Goal: Information Seeking & Learning: Learn about a topic

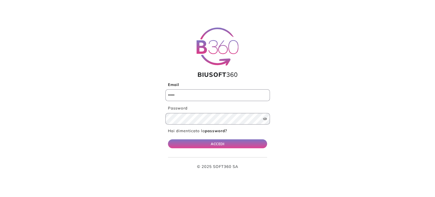
type input "**********"
click at [262, 143] on button "ACCEDI" at bounding box center [217, 143] width 99 height 9
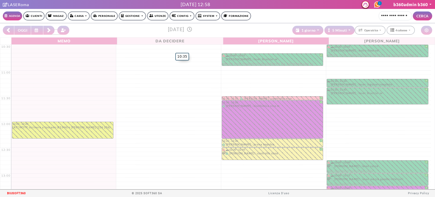
select select "*********"
select select "*"
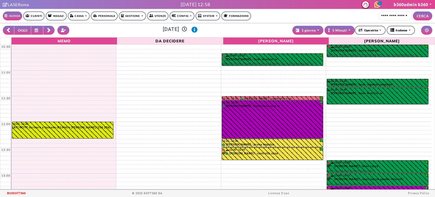
click at [133, 16] on link "Gestione" at bounding box center [132, 15] width 27 height 9
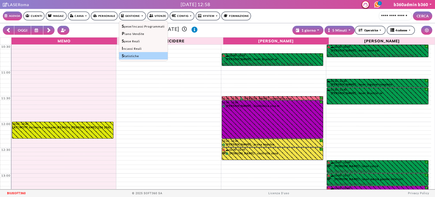
click at [138, 55] on link "Statistiche" at bounding box center [143, 55] width 48 height 7
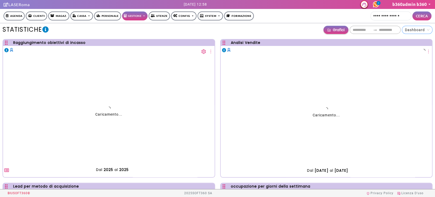
click at [414, 30] on span "Dashboard" at bounding box center [417, 30] width 24 height 8
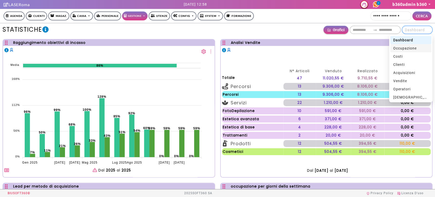
click at [409, 48] on span "occupazione" at bounding box center [404, 48] width 23 height 4
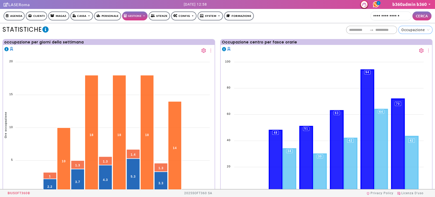
click at [415, 29] on span "occupazione" at bounding box center [412, 30] width 23 height 4
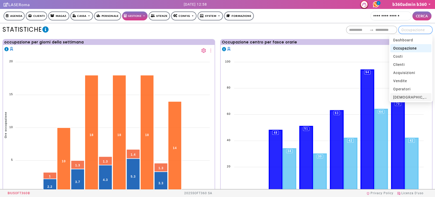
click at [404, 95] on span "[DEMOGRAPHIC_DATA]" at bounding box center [414, 97] width 42 height 4
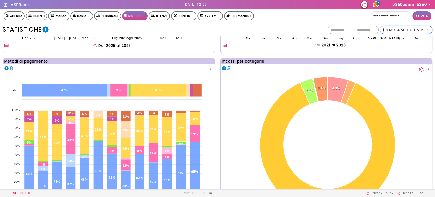
scroll to position [159, 0]
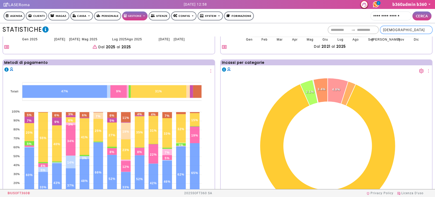
click at [414, 32] on span "[DEMOGRAPHIC_DATA]" at bounding box center [406, 30] width 46 height 8
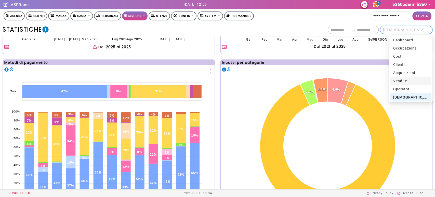
click at [406, 81] on span "Vendite" at bounding box center [400, 81] width 14 height 4
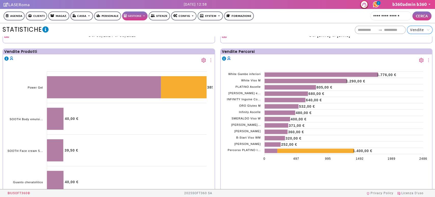
scroll to position [311, 0]
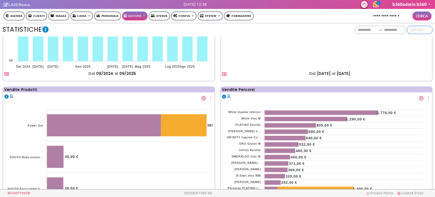
click at [419, 30] on span "Vendite" at bounding box center [417, 30] width 14 height 4
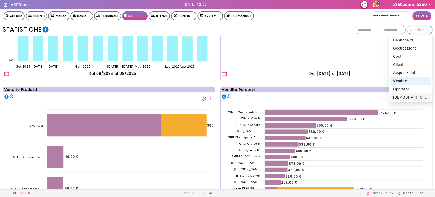
click at [319, 87] on div "Vendite Percorsi" at bounding box center [327, 89] width 212 height 5
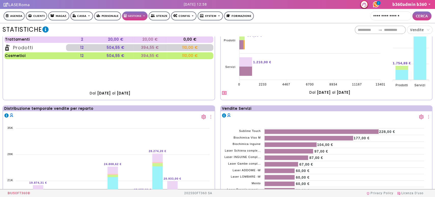
scroll to position [0, 0]
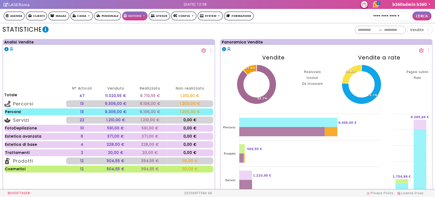
click at [203, 51] on icon "setting" at bounding box center [203, 50] width 5 height 5
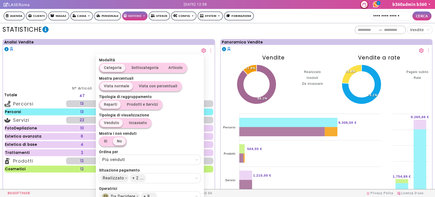
click at [308, 36] on div "**********" at bounding box center [217, 29] width 435 height 13
click at [201, 51] on icon "setting" at bounding box center [203, 50] width 5 height 5
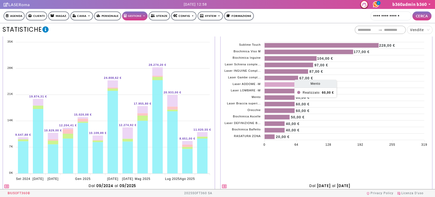
scroll to position [170, 0]
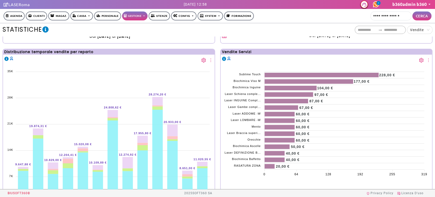
click at [419, 60] on icon "setting" at bounding box center [421, 60] width 5 height 5
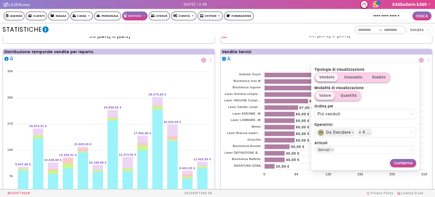
click at [419, 61] on icon "setting" at bounding box center [421, 60] width 5 height 5
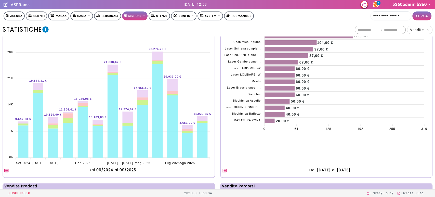
scroll to position [311, 0]
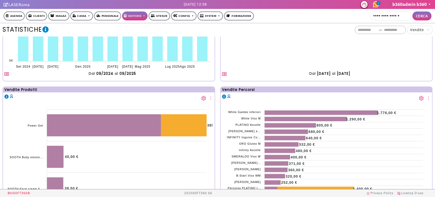
click at [203, 97] on icon "setting" at bounding box center [204, 98] width 4 height 5
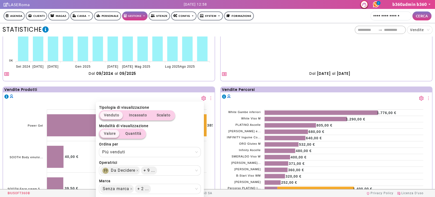
click at [211, 91] on div "Vendite Prodotti" at bounding box center [109, 89] width 212 height 5
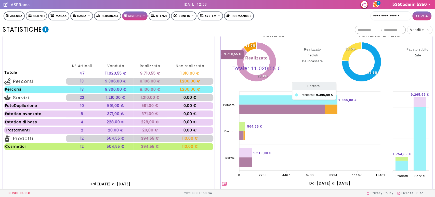
scroll to position [0, 0]
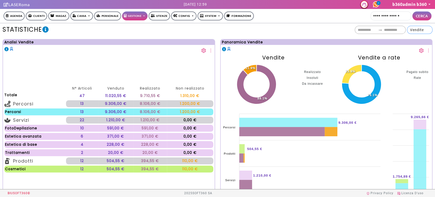
click at [427, 29] on span "Vendite" at bounding box center [419, 30] width 19 height 8
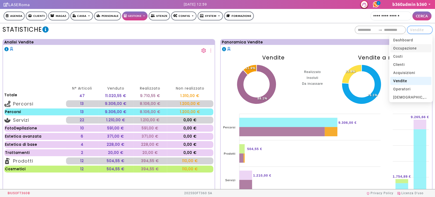
click at [413, 48] on span "occupazione" at bounding box center [404, 48] width 23 height 4
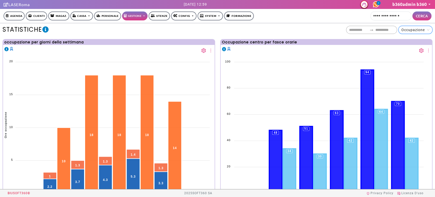
click at [202, 49] on icon "setting" at bounding box center [204, 50] width 4 height 5
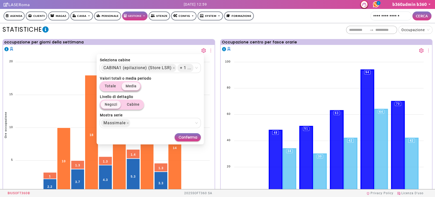
click at [419, 50] on icon "setting" at bounding box center [421, 50] width 5 height 5
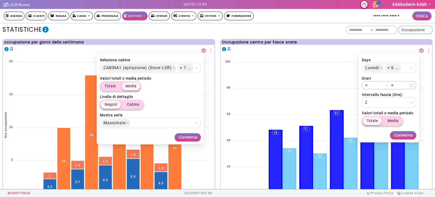
click at [413, 28] on span "occupazione" at bounding box center [412, 30] width 23 height 4
click at [194, 136] on span "Conferma" at bounding box center [187, 137] width 19 height 6
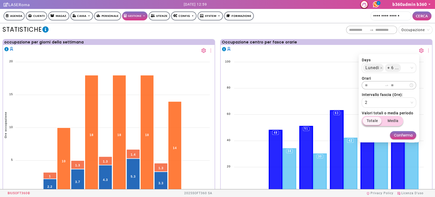
click at [404, 136] on span "Conferma" at bounding box center [403, 135] width 19 height 6
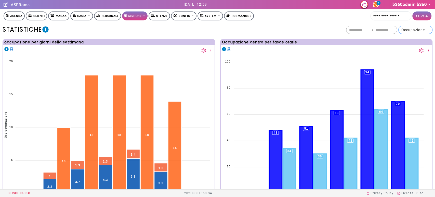
click at [424, 30] on span "occupazione" at bounding box center [412, 30] width 23 height 4
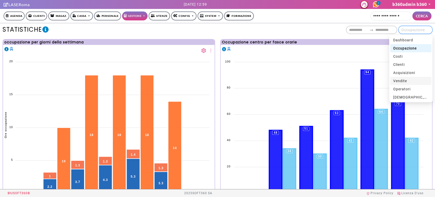
click at [410, 82] on div "Vendite" at bounding box center [410, 81] width 35 height 6
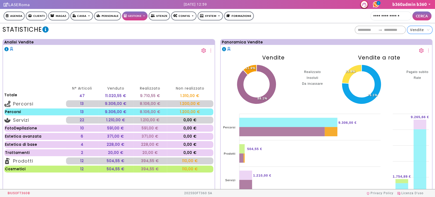
click at [203, 51] on icon "setting" at bounding box center [204, 50] width 4 height 5
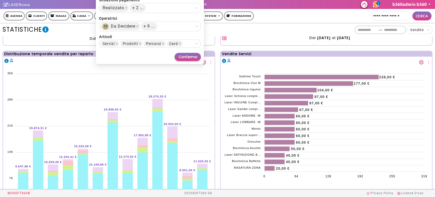
scroll to position [170, 0]
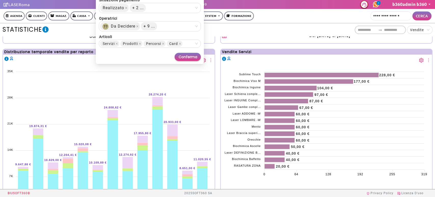
click at [214, 66] on div "Distribuzione temporale vendite per reparto 35K 35K 28K 28K 21K 21K 14K 14K 7K …" at bounding box center [109, 135] width 218 height 179
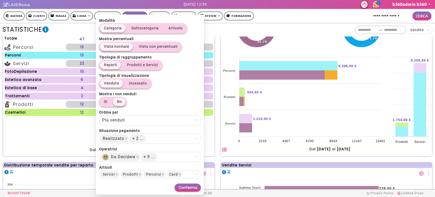
scroll to position [0, 0]
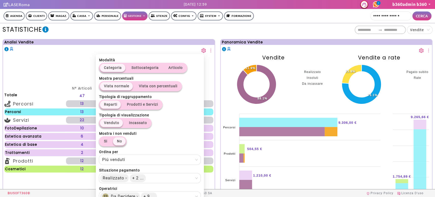
click at [201, 51] on icon "setting" at bounding box center [203, 50] width 5 height 5
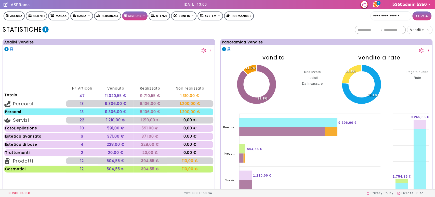
click at [419, 48] on button "button" at bounding box center [421, 49] width 5 height 7
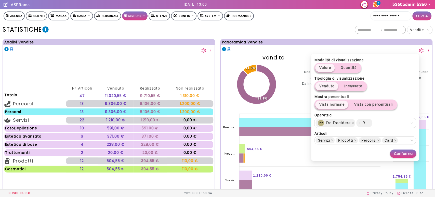
click at [419, 49] on icon "setting" at bounding box center [421, 50] width 5 height 5
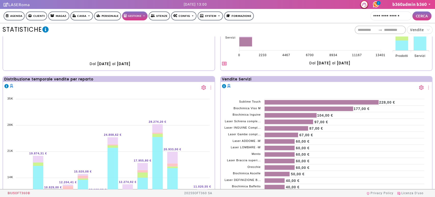
scroll to position [141, 0]
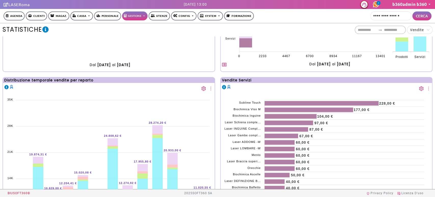
click at [201, 88] on icon "setting" at bounding box center [203, 88] width 5 height 5
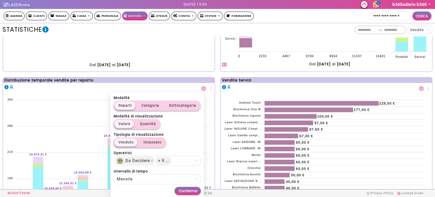
click at [419, 89] on icon "setting" at bounding box center [421, 88] width 5 height 5
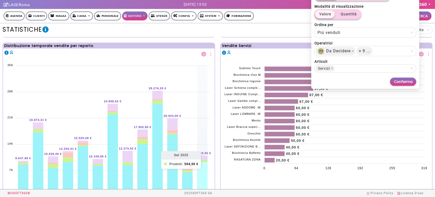
scroll to position [255, 0]
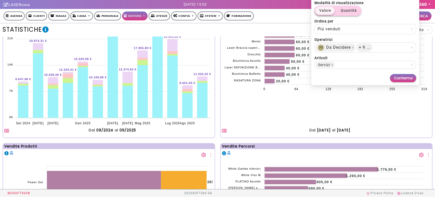
click at [6, 129] on icon "button" at bounding box center [6, 130] width 5 height 5
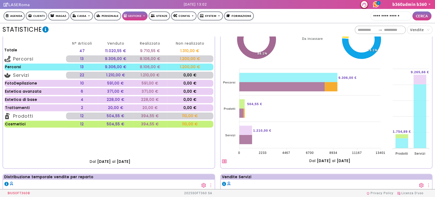
scroll to position [57, 0]
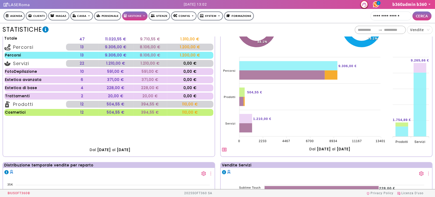
click at [222, 150] on icon "button" at bounding box center [224, 149] width 5 height 5
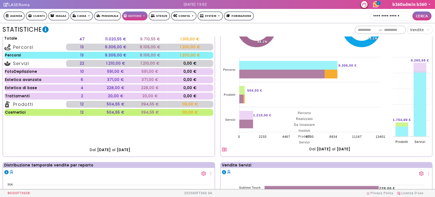
scroll to position [0, 0]
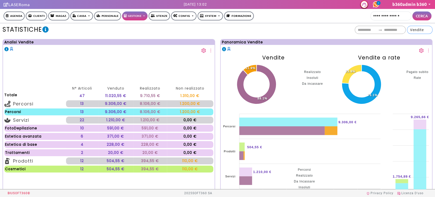
click at [425, 30] on span "Vendite" at bounding box center [419, 30] width 19 height 8
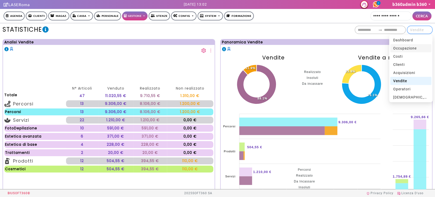
click at [405, 46] on span "occupazione" at bounding box center [404, 48] width 23 height 4
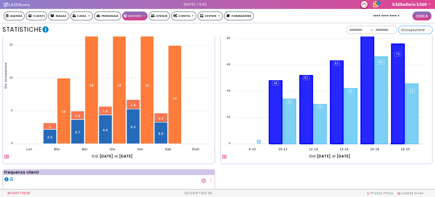
scroll to position [85, 0]
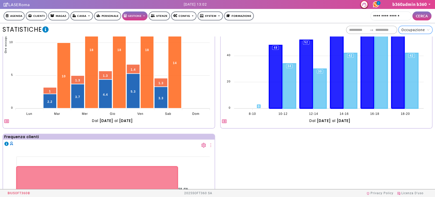
click at [7, 119] on icon "button" at bounding box center [6, 121] width 5 height 5
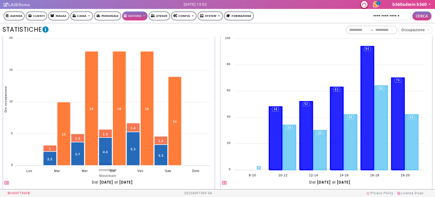
scroll to position [0, 0]
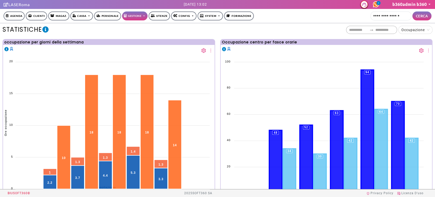
click at [202, 50] on icon "setting" at bounding box center [203, 50] width 5 height 5
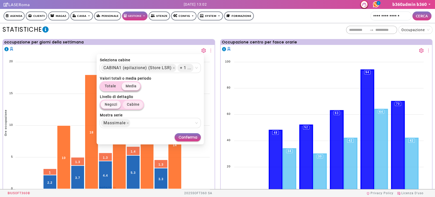
click at [134, 102] on span "Cabine" at bounding box center [133, 104] width 12 height 4
click at [116, 85] on span "Totale" at bounding box center [109, 86] width 11 height 8
click at [192, 138] on span "Conferma" at bounding box center [187, 137] width 19 height 6
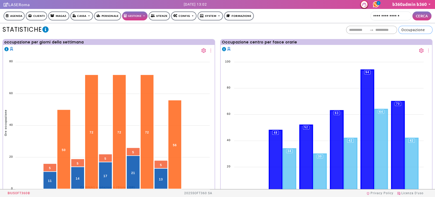
click at [411, 26] on span "occupazione" at bounding box center [415, 30] width 28 height 8
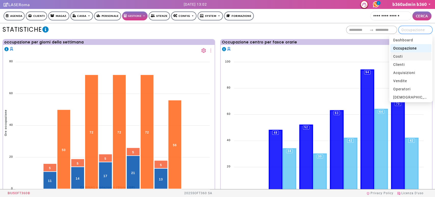
click at [406, 53] on div "costi" at bounding box center [410, 56] width 41 height 8
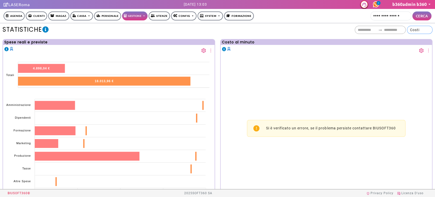
click at [417, 32] on span "costi" at bounding box center [419, 30] width 19 height 8
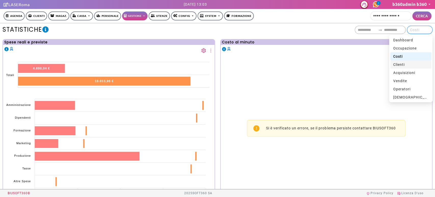
click at [404, 66] on span "clienti" at bounding box center [398, 64] width 11 height 4
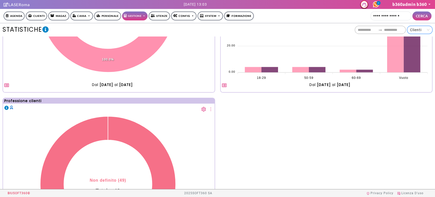
scroll to position [57, 0]
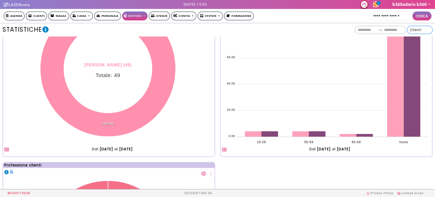
click at [421, 31] on span "clienti" at bounding box center [415, 30] width 11 height 4
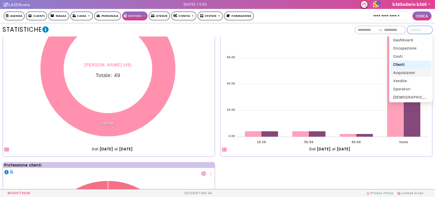
click at [408, 72] on span "acquisizioni" at bounding box center [404, 73] width 22 height 4
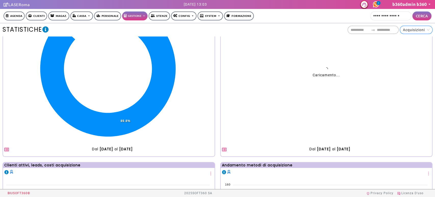
scroll to position [0, 0]
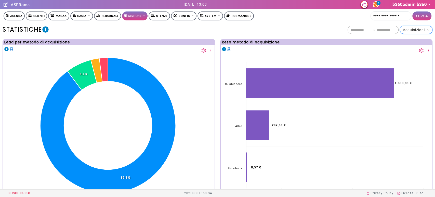
click at [419, 50] on icon "setting" at bounding box center [421, 50] width 5 height 5
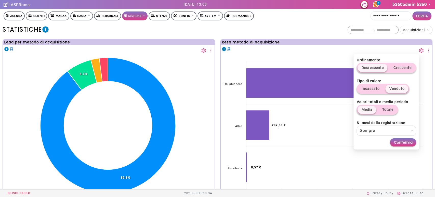
click at [419, 50] on icon "setting" at bounding box center [421, 50] width 5 height 5
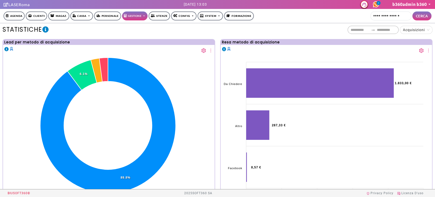
click at [202, 51] on icon "setting" at bounding box center [204, 50] width 4 height 5
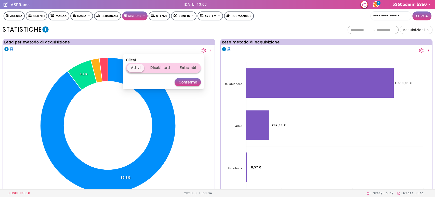
click at [202, 51] on icon "setting" at bounding box center [204, 50] width 4 height 5
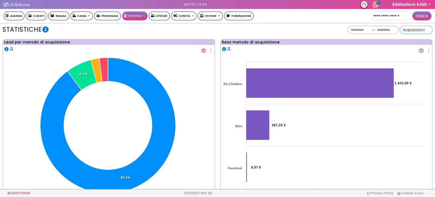
click at [406, 32] on span "acquisizioni" at bounding box center [414, 30] width 22 height 4
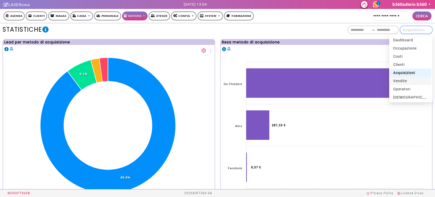
click at [412, 80] on div "Vendite" at bounding box center [410, 81] width 35 height 6
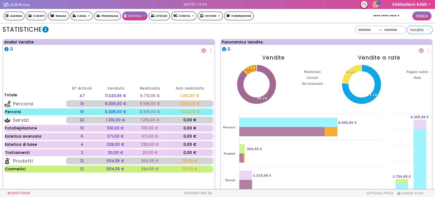
click at [201, 51] on icon "setting" at bounding box center [203, 50] width 5 height 5
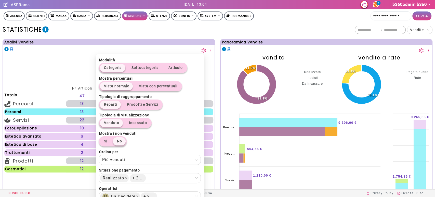
click at [201, 51] on icon "setting" at bounding box center [203, 50] width 5 height 5
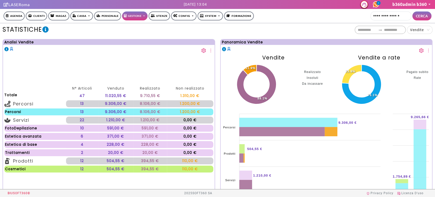
click at [201, 51] on icon "setting" at bounding box center [203, 50] width 5 height 5
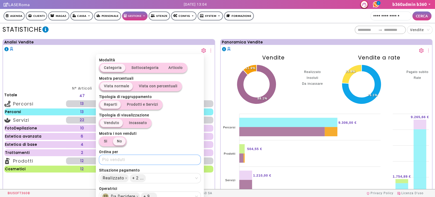
click at [164, 161] on span "Piú venduti" at bounding box center [150, 160] width 96 height 10
click at [300, 33] on div "**********" at bounding box center [237, 30] width 391 height 8
click at [420, 28] on span "Vendite" at bounding box center [417, 30] width 14 height 4
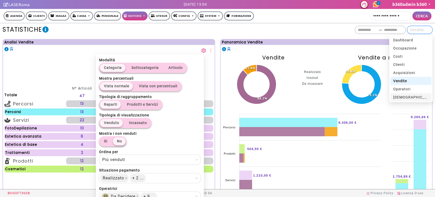
click at [408, 96] on div "[DEMOGRAPHIC_DATA]" at bounding box center [410, 97] width 35 height 6
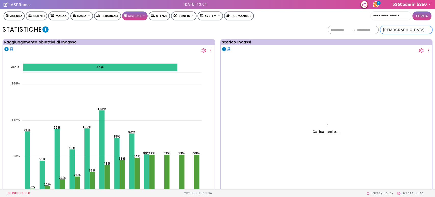
click at [422, 30] on span "[DEMOGRAPHIC_DATA]" at bounding box center [406, 30] width 46 height 8
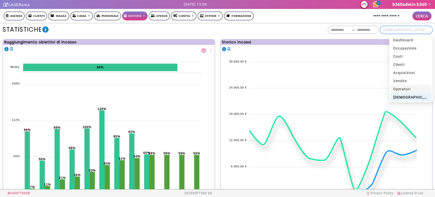
click at [409, 89] on span "operatori" at bounding box center [401, 89] width 17 height 4
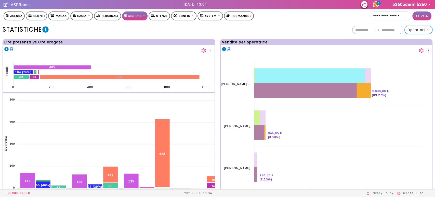
click at [419, 50] on icon "setting" at bounding box center [421, 50] width 5 height 5
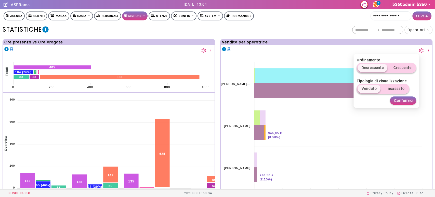
click at [419, 50] on icon "setting" at bounding box center [421, 50] width 5 height 5
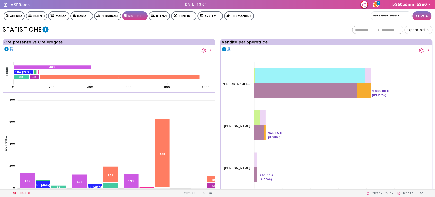
click at [202, 53] on icon "setting" at bounding box center [204, 50] width 4 height 5
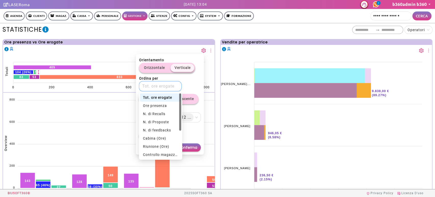
click at [177, 84] on span "Tot. ore erogate" at bounding box center [160, 86] width 37 height 10
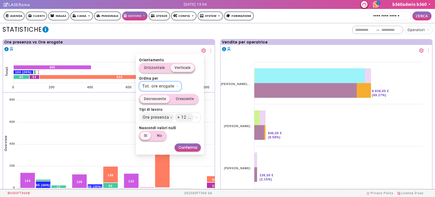
click at [217, 31] on div "**********" at bounding box center [237, 30] width 391 height 8
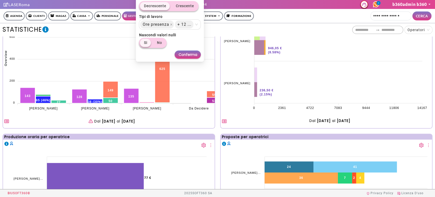
scroll to position [141, 0]
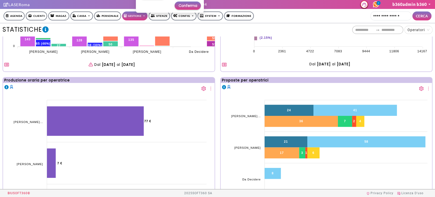
click at [202, 88] on icon "setting" at bounding box center [204, 88] width 4 height 5
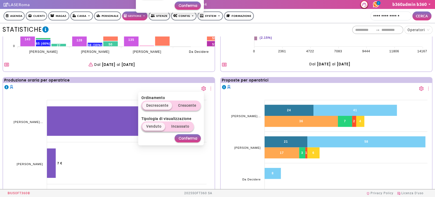
click at [202, 88] on icon "setting" at bounding box center [204, 88] width 4 height 5
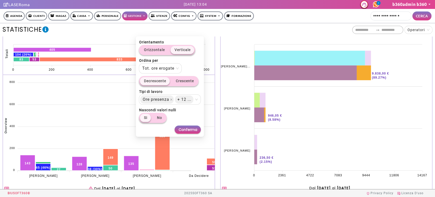
scroll to position [0, 0]
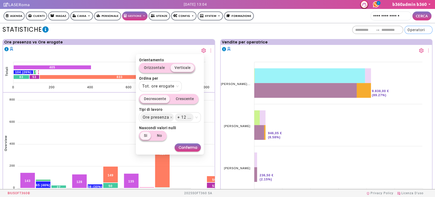
click at [423, 33] on span "operatori" at bounding box center [419, 30] width 22 height 8
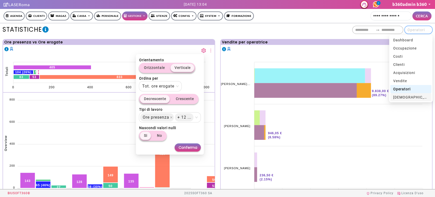
click at [401, 97] on span "[DEMOGRAPHIC_DATA]" at bounding box center [414, 97] width 42 height 4
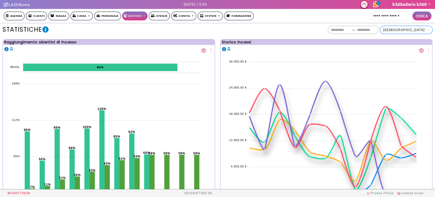
click at [419, 51] on icon "setting" at bounding box center [421, 50] width 4 height 5
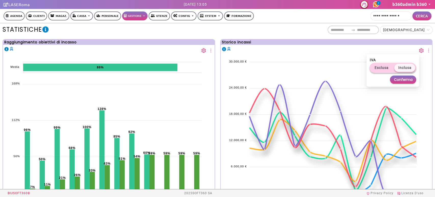
click at [419, 51] on icon "setting" at bounding box center [421, 50] width 4 height 5
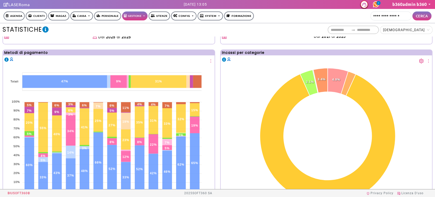
scroll to position [170, 0]
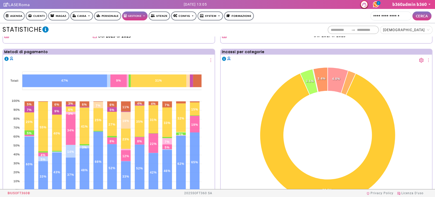
click at [419, 59] on icon "setting" at bounding box center [421, 60] width 4 height 5
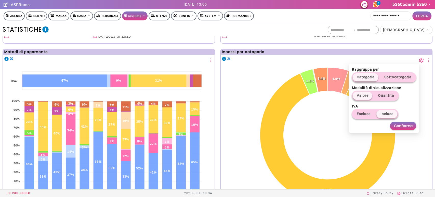
click at [419, 59] on icon "setting" at bounding box center [421, 60] width 4 height 5
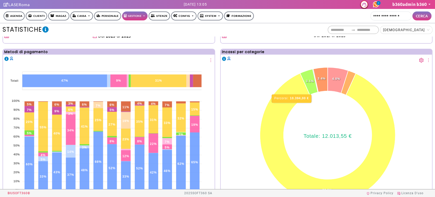
click at [290, 105] on icon at bounding box center [327, 137] width 135 height 129
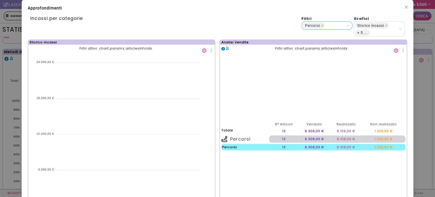
click at [342, 26] on div "Percorsi" at bounding box center [326, 25] width 51 height 8
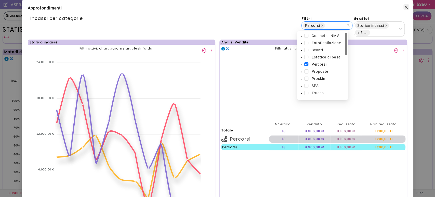
click at [404, 5] on icon "close" at bounding box center [406, 7] width 4 height 4
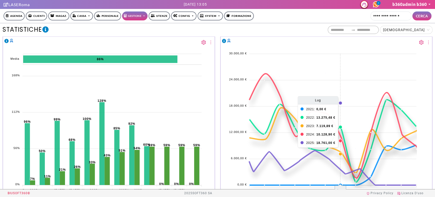
scroll to position [0, 0]
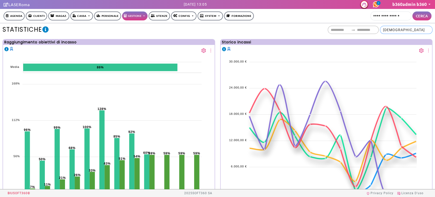
click at [413, 29] on span "[DEMOGRAPHIC_DATA]" at bounding box center [404, 30] width 42 height 4
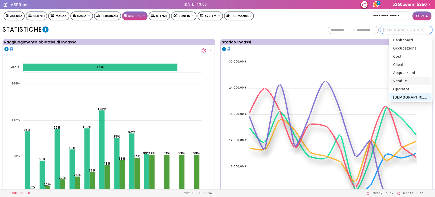
click at [403, 80] on span "Vendite" at bounding box center [400, 81] width 14 height 4
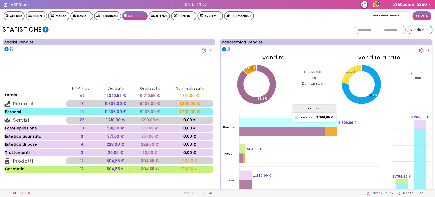
click at [272, 121] on icon at bounding box center [288, 122] width 98 height 9
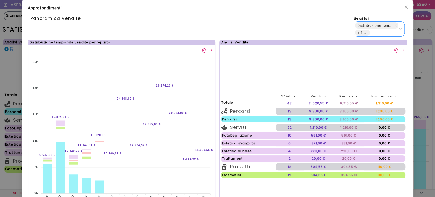
click at [379, 33] on div "Distribuzione temporale vendite per reparto + 1 ..." at bounding box center [376, 29] width 43 height 14
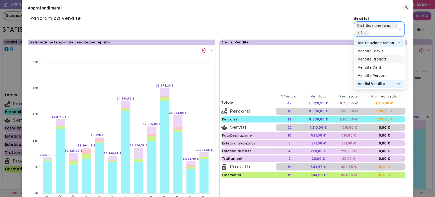
click at [404, 8] on icon "close" at bounding box center [406, 7] width 4 height 4
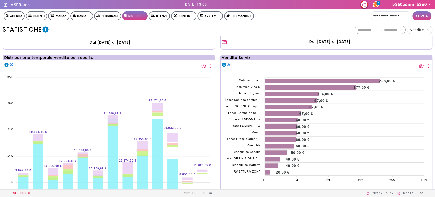
scroll to position [170, 0]
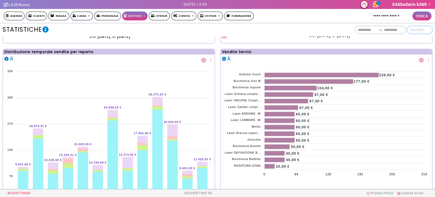
click at [420, 30] on span "Vendite" at bounding box center [417, 30] width 14 height 4
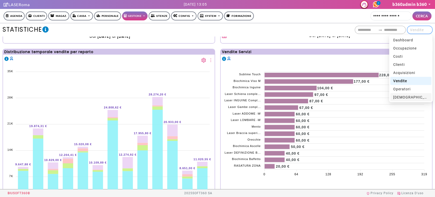
click at [410, 94] on div "[DEMOGRAPHIC_DATA]" at bounding box center [410, 97] width 35 height 6
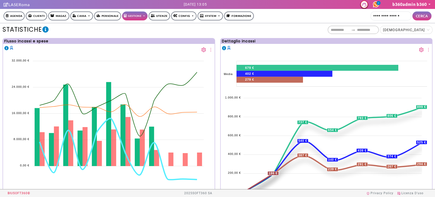
scroll to position [329, 0]
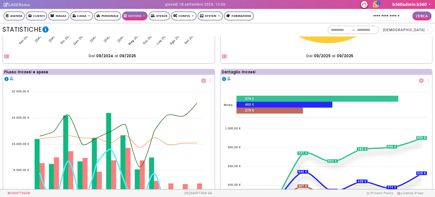
click at [201, 78] on icon "setting" at bounding box center [203, 80] width 5 height 5
click at [419, 78] on icon "setting" at bounding box center [421, 80] width 5 height 5
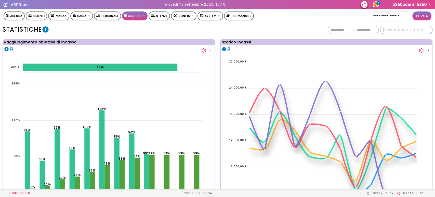
click at [424, 30] on span "[DEMOGRAPHIC_DATA]" at bounding box center [406, 30] width 46 height 8
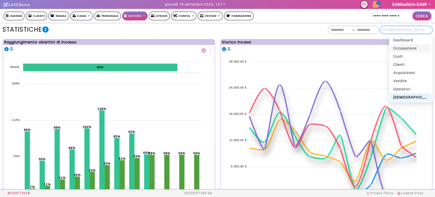
click at [406, 46] on span "occupazione" at bounding box center [404, 48] width 23 height 4
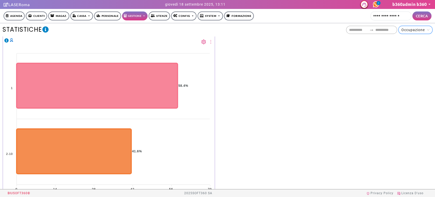
scroll to position [198, 0]
